Goal: Information Seeking & Learning: Learn about a topic

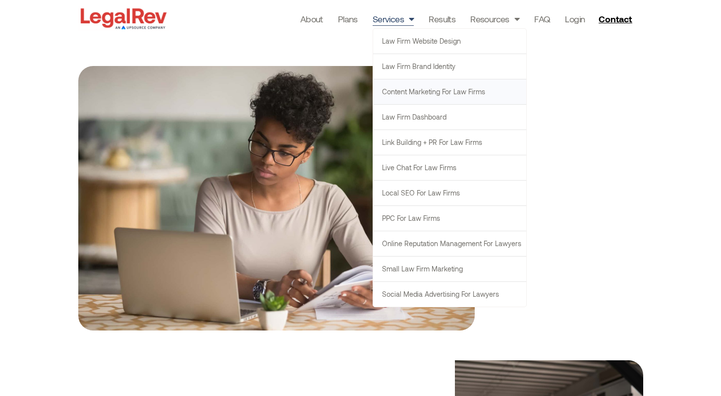
scroll to position [958, 0]
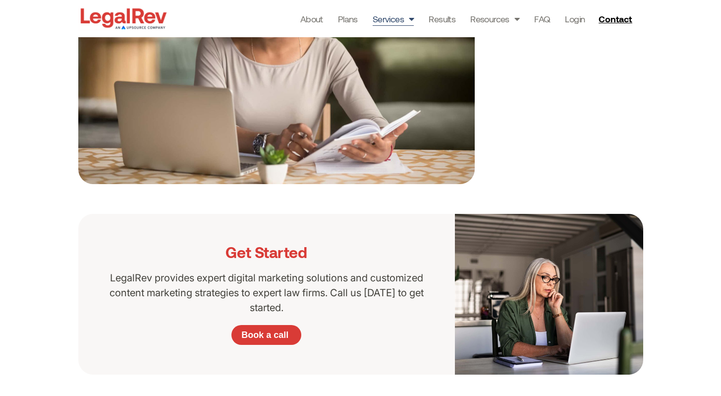
click at [401, 21] on link "Services" at bounding box center [394, 19] width 42 height 14
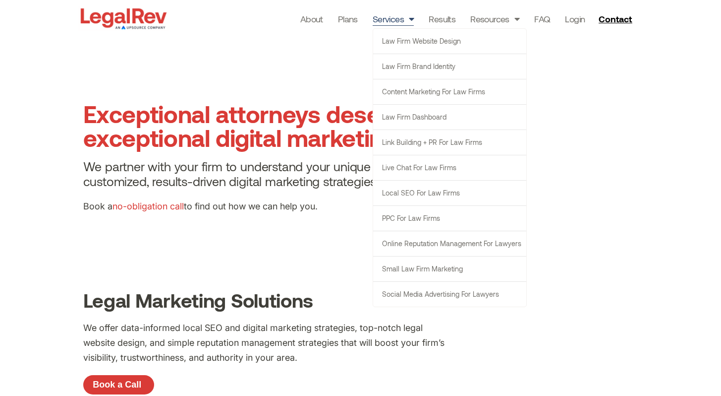
click at [411, 18] on span "Menu" at bounding box center [409, 18] width 10 height 19
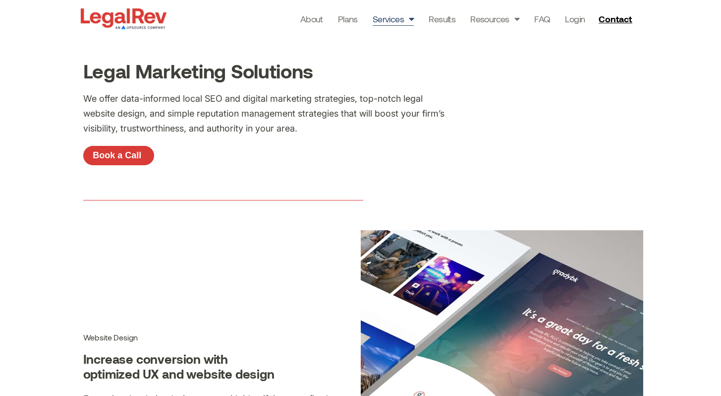
scroll to position [229, 0]
click at [122, 103] on p "We offer data-informed local SEO and digital marketing strategies, top-notch le…" at bounding box center [263, 113] width 361 height 45
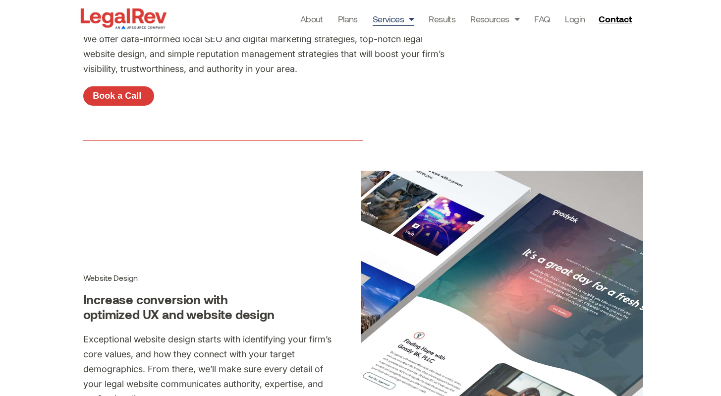
scroll to position [363, 0]
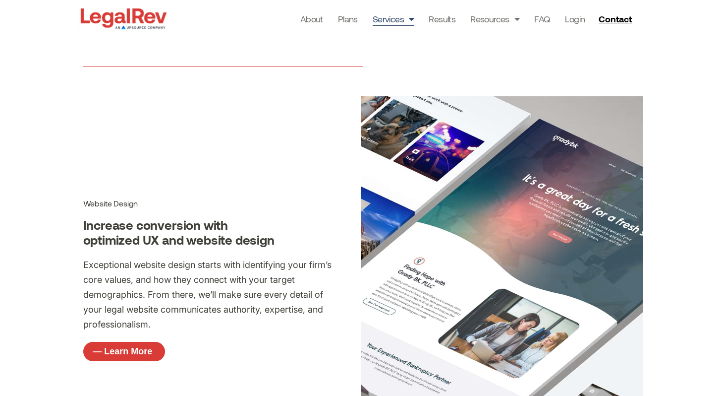
click at [112, 22] on img at bounding box center [123, 18] width 91 height 25
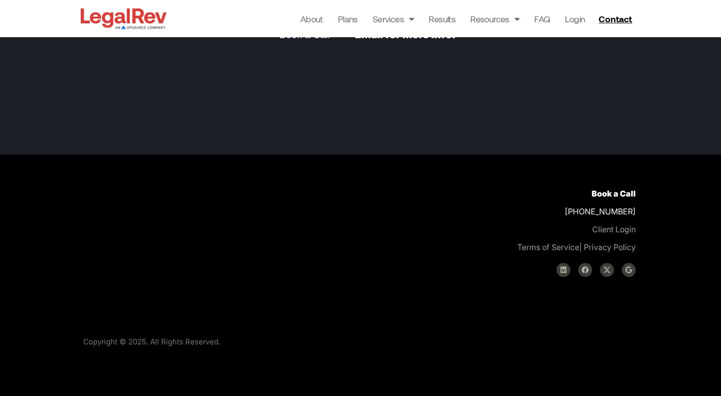
scroll to position [2575, 0]
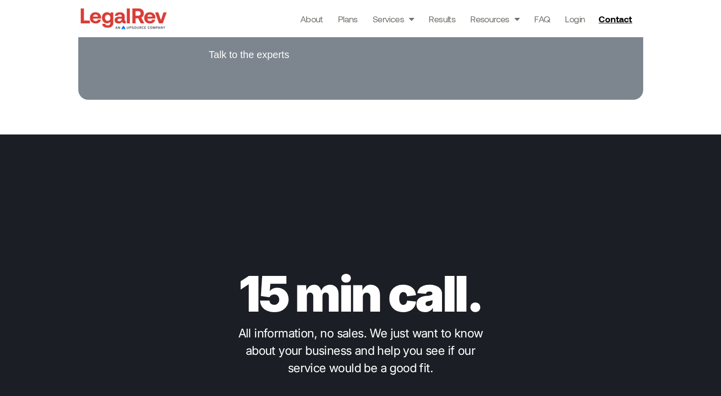
drag, startPoint x: 466, startPoint y: 141, endPoint x: 177, endPoint y: 112, distance: 290.5
copy p "We bundle all the services you need into simple plans. The one you need is dete…"
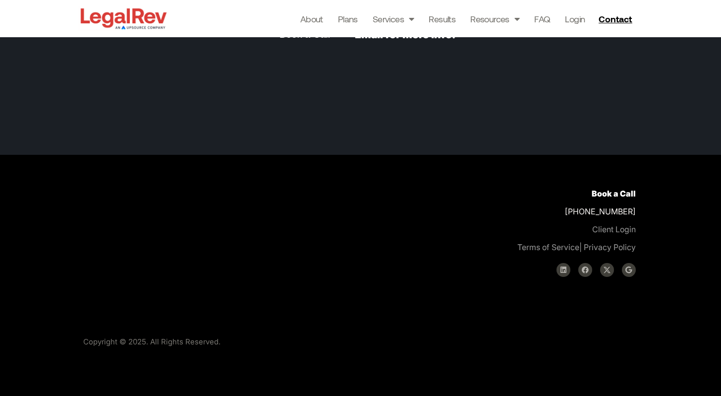
scroll to position [3006, 0]
drag, startPoint x: 89, startPoint y: 115, endPoint x: 323, endPoint y: 182, distance: 243.5
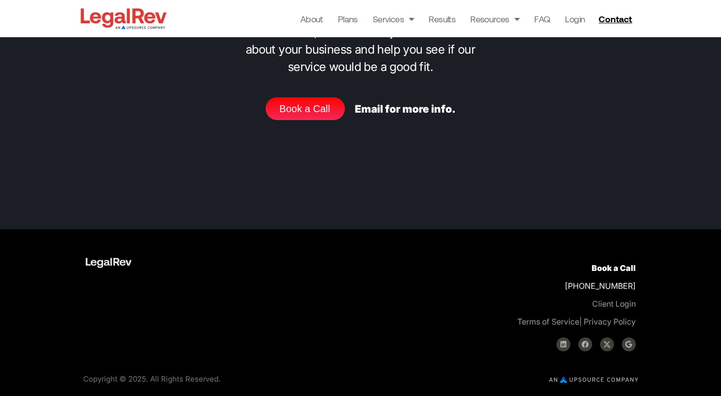
scroll to position [4320, 0]
